Goal: Transaction & Acquisition: Purchase product/service

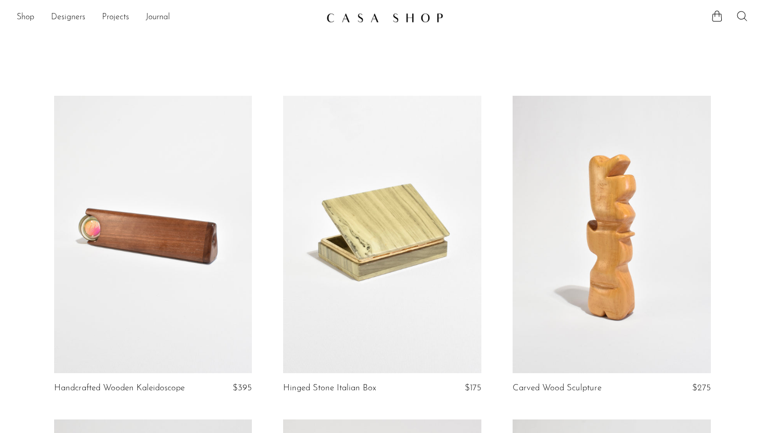
click at [742, 14] on icon at bounding box center [742, 16] width 12 height 12
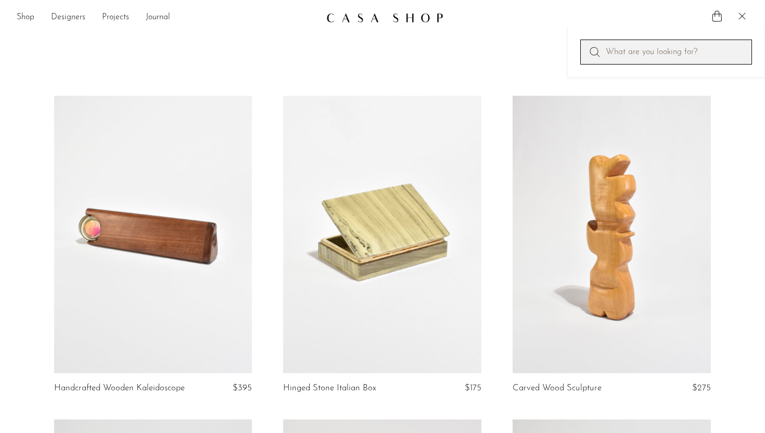
type input "c"
type input "vase"
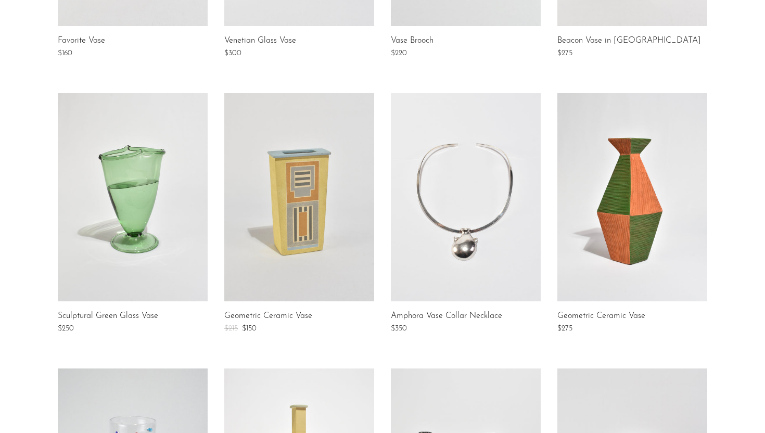
scroll to position [857, 0]
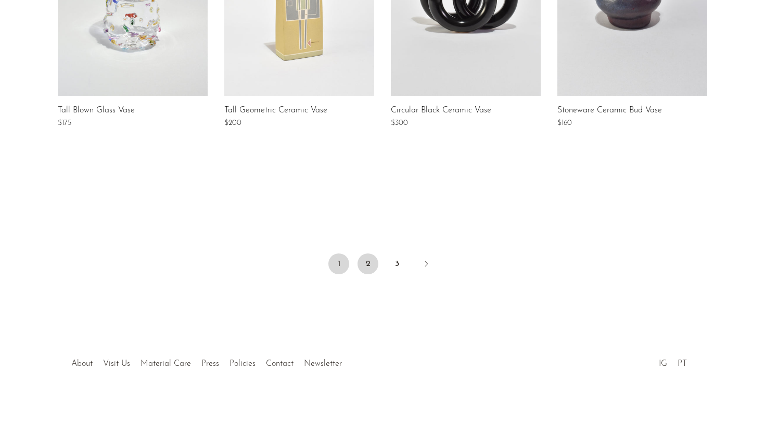
click at [366, 257] on link "2" at bounding box center [367, 263] width 21 height 21
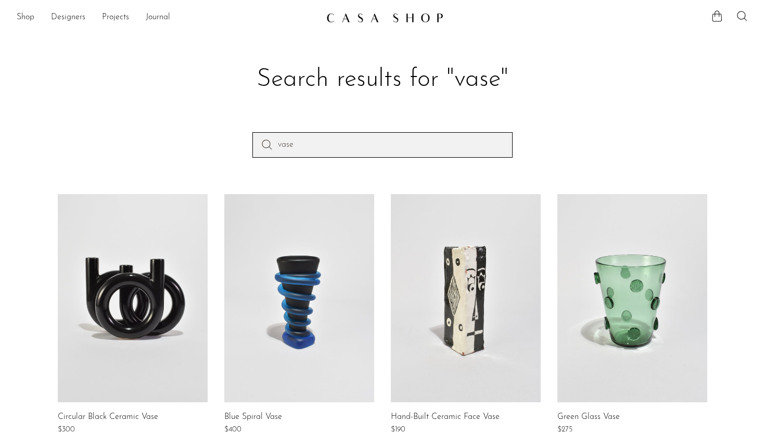
click at [403, 145] on input "vase" at bounding box center [382, 144] width 260 height 25
type input "colorful vase"
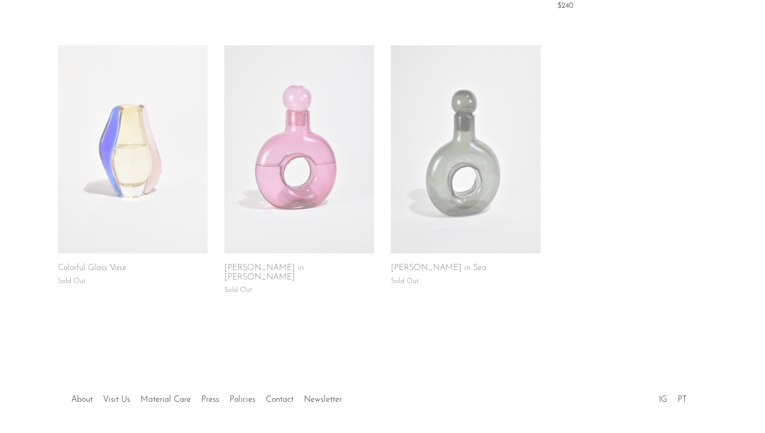
scroll to position [438, 0]
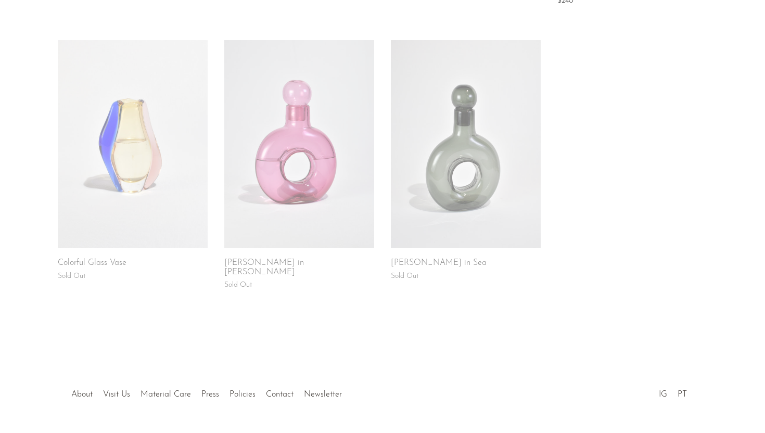
click at [140, 119] on link at bounding box center [133, 144] width 150 height 208
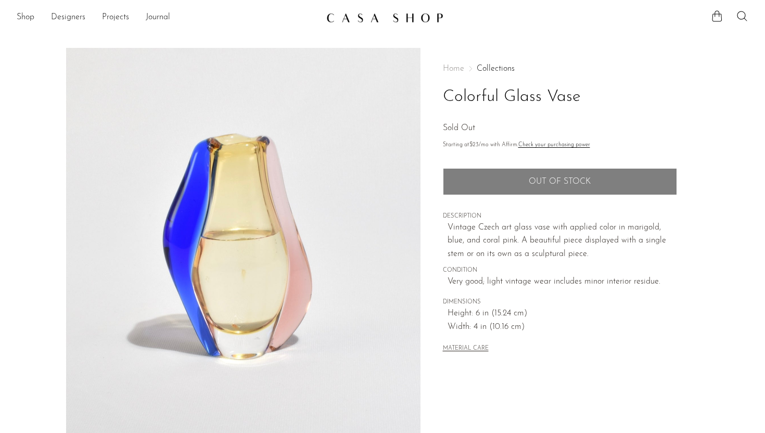
drag, startPoint x: 289, startPoint y: 191, endPoint x: 583, endPoint y: 355, distance: 336.6
click at [583, 355] on article "Colorful Glass Vase Sold Out" at bounding box center [382, 293] width 666 height 490
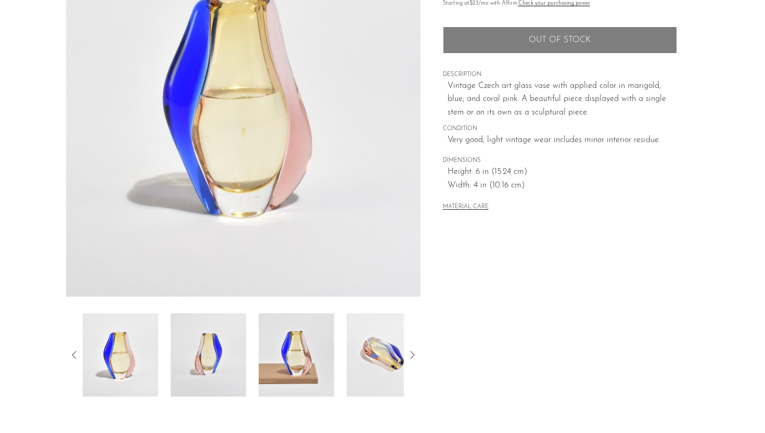
scroll to position [138, 0]
